Goal: Task Accomplishment & Management: Manage account settings

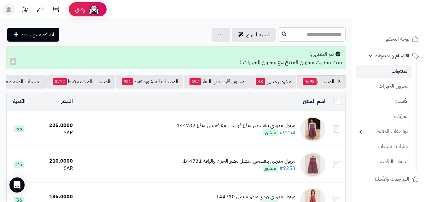
click at [297, 38] on input "text" at bounding box center [312, 34] width 68 height 14
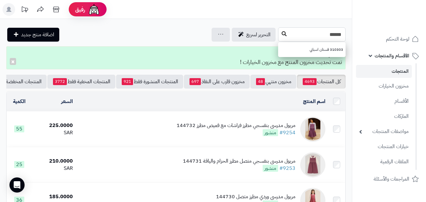
type input "******"
click at [282, 32] on icon at bounding box center [284, 33] width 5 height 5
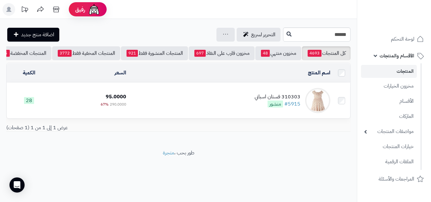
click at [204, 105] on td "310303 فستان اسباني #5915 منشور" at bounding box center [231, 100] width 204 height 35
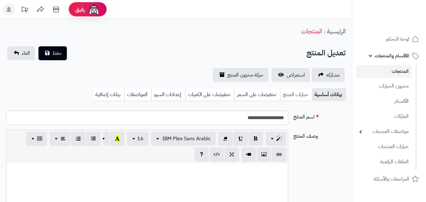
scroll to position [99, 0]
click at [291, 95] on link "خيارات المنتج" at bounding box center [296, 94] width 32 height 13
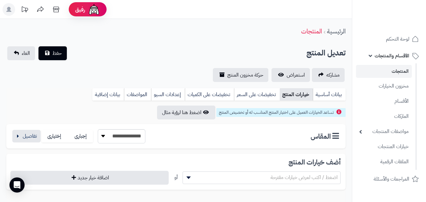
click at [20, 144] on div "**********" at bounding box center [176, 136] width 340 height 24
click at [24, 136] on button "button" at bounding box center [26, 136] width 28 height 13
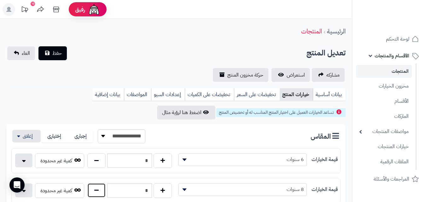
click at [95, 195] on button "button" at bounding box center [96, 190] width 18 height 15
type input "*"
click at [50, 51] on button "حفظ" at bounding box center [53, 53] width 28 height 14
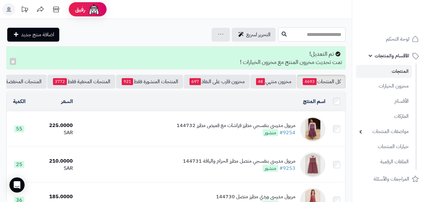
click at [320, 29] on input "text" at bounding box center [312, 34] width 68 height 14
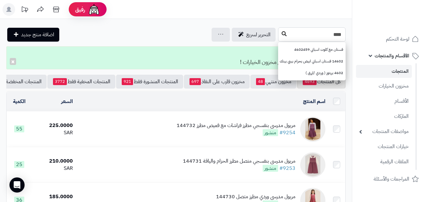
type input "****"
click at [280, 30] on button at bounding box center [284, 34] width 9 height 12
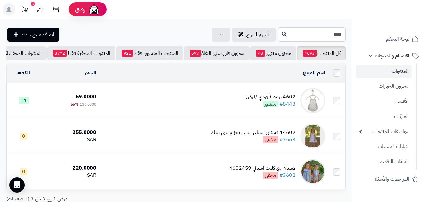
click at [223, 110] on td "4602 بربتوز ( وردي /ازرق ) #8443 منشور" at bounding box center [213, 100] width 229 height 35
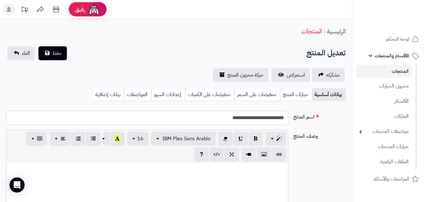
scroll to position [92, 0]
click at [295, 91] on link "خيارات المنتج" at bounding box center [296, 94] width 32 height 13
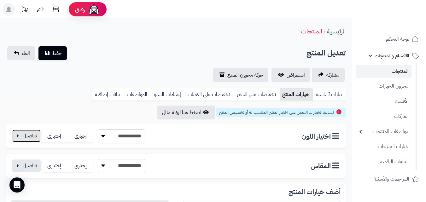
click at [28, 136] on button "button" at bounding box center [26, 136] width 28 height 13
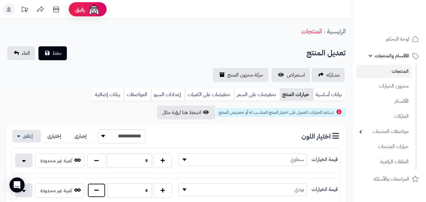
click at [94, 196] on button "button" at bounding box center [96, 190] width 18 height 15
type input "*"
click at [22, 130] on button "button" at bounding box center [26, 136] width 28 height 13
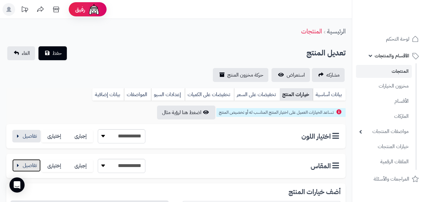
click at [34, 165] on button "button" at bounding box center [26, 165] width 28 height 13
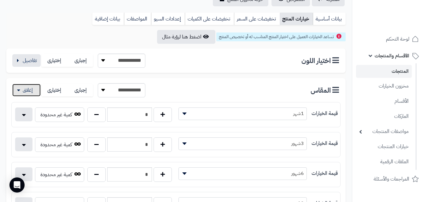
scroll to position [111, 0]
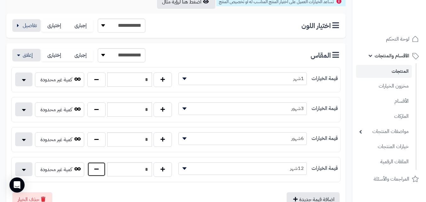
click at [101, 171] on button "button" at bounding box center [96, 169] width 18 height 15
type input "*"
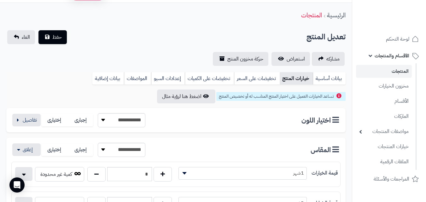
scroll to position [0, 0]
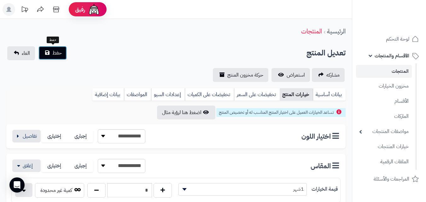
click at [57, 56] on span "حفظ" at bounding box center [56, 53] width 9 height 8
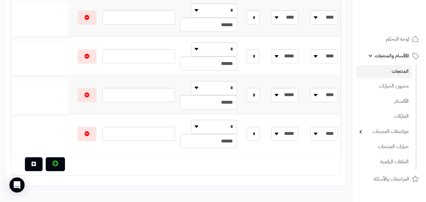
scroll to position [236, 0]
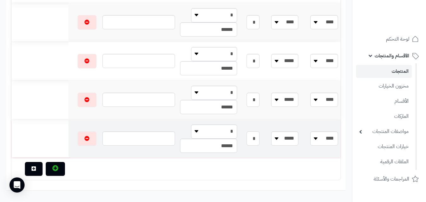
drag, startPoint x: 269, startPoint y: 141, endPoint x: 245, endPoint y: 137, distance: 24.4
click at [247, 137] on input "*" at bounding box center [253, 139] width 13 height 14
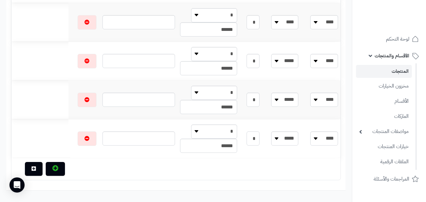
scroll to position [0, 0]
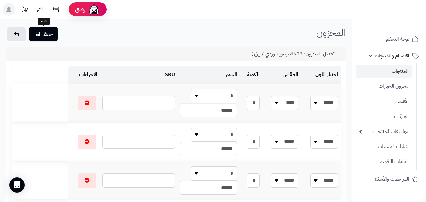
type input "*"
click at [44, 30] on button "حفظ" at bounding box center [43, 34] width 29 height 14
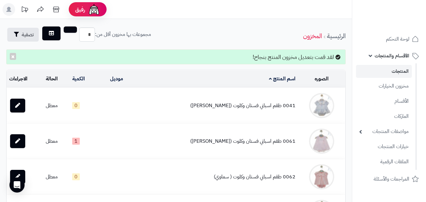
click at [401, 73] on link "المنتجات" at bounding box center [384, 71] width 56 height 13
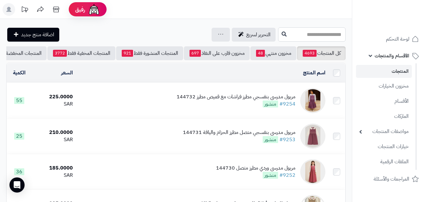
click at [336, 35] on input "text" at bounding box center [312, 34] width 68 height 14
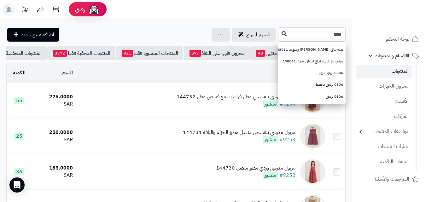
type input "****"
click at [282, 36] on icon at bounding box center [284, 33] width 5 height 5
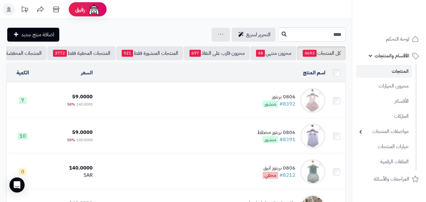
click at [212, 106] on td "0806 بربتوز #8392 منشور" at bounding box center [211, 100] width 233 height 35
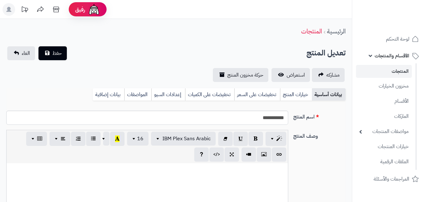
scroll to position [92, 0]
click at [293, 93] on link "خيارات المنتج" at bounding box center [296, 94] width 32 height 13
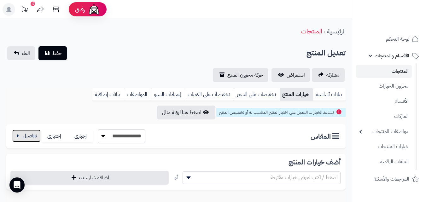
click at [13, 138] on button "button" at bounding box center [26, 136] width 28 height 13
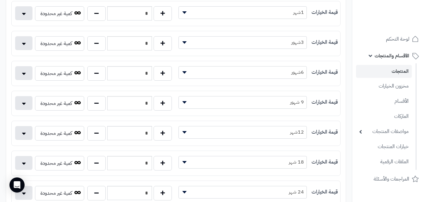
scroll to position [149, 0]
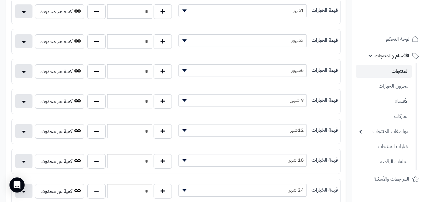
click at [100, 141] on div "* كمية غير محدودة" at bounding box center [94, 132] width 164 height 17
click at [102, 126] on button "button" at bounding box center [96, 131] width 18 height 15
type input "*"
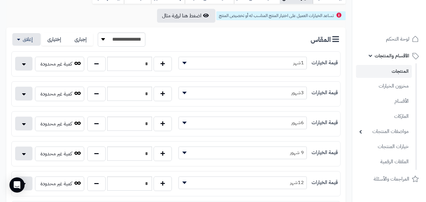
scroll to position [0, 0]
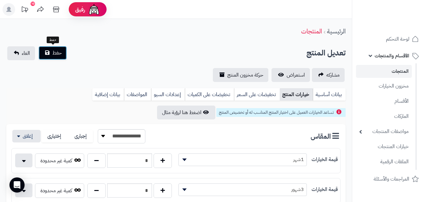
click at [53, 55] on span "حفظ" at bounding box center [56, 53] width 9 height 8
